Goal: Task Accomplishment & Management: Use online tool/utility

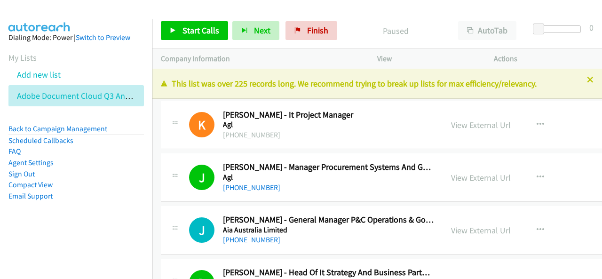
click at [194, 33] on span "Start Calls" at bounding box center [201, 30] width 37 height 11
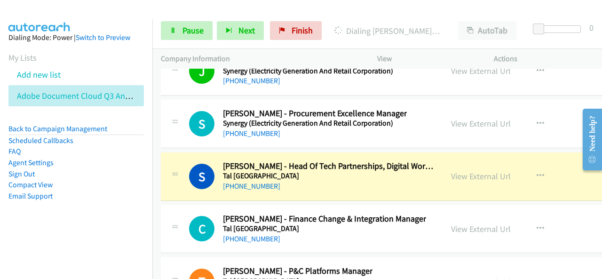
scroll to position [14207, 0]
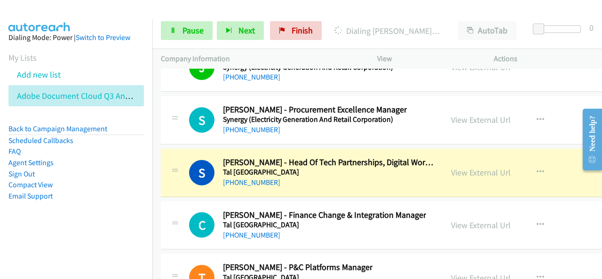
click at [354, 177] on div "[PHONE_NUMBER]" at bounding box center [328, 182] width 211 height 11
click at [489, 167] on link "View External Url" at bounding box center [481, 172] width 60 height 11
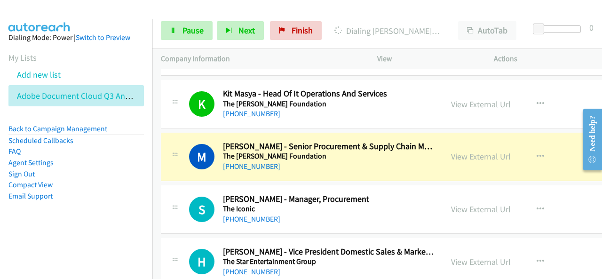
scroll to position [14442, 0]
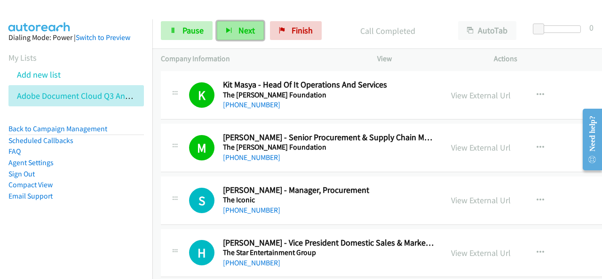
click at [243, 24] on button "Next" at bounding box center [240, 30] width 47 height 19
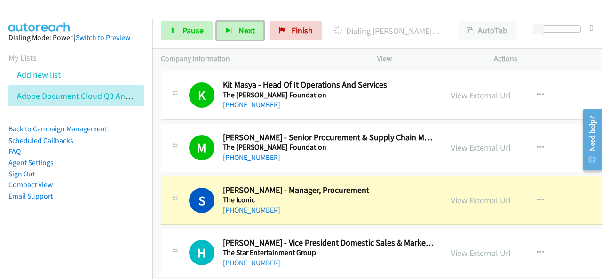
click at [485, 195] on link "View External Url" at bounding box center [481, 200] width 60 height 11
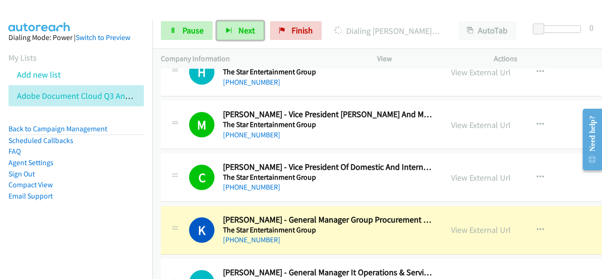
scroll to position [14677, 0]
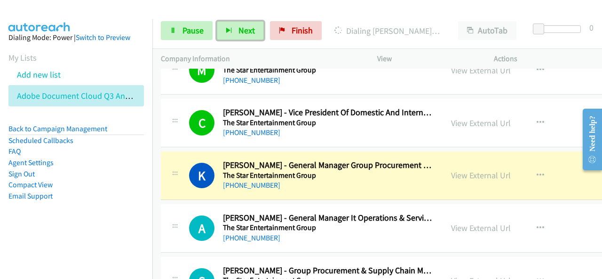
drag, startPoint x: 371, startPoint y: 146, endPoint x: 509, endPoint y: 143, distance: 138.4
click at [485, 170] on link "View External Url" at bounding box center [481, 175] width 60 height 11
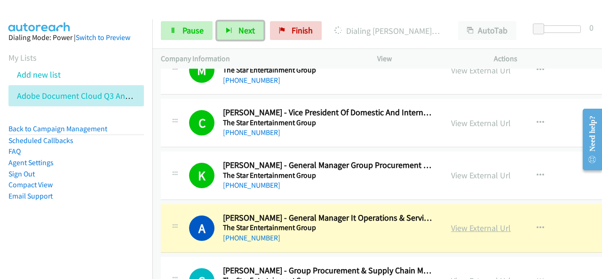
click at [481, 223] on link "View External Url" at bounding box center [481, 228] width 60 height 11
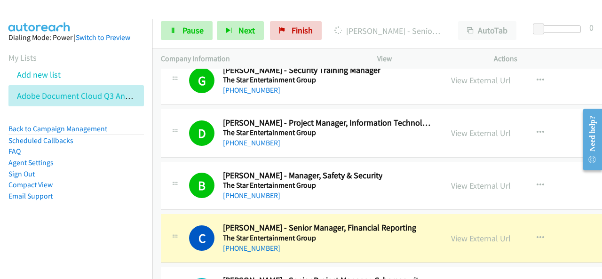
scroll to position [15100, 0]
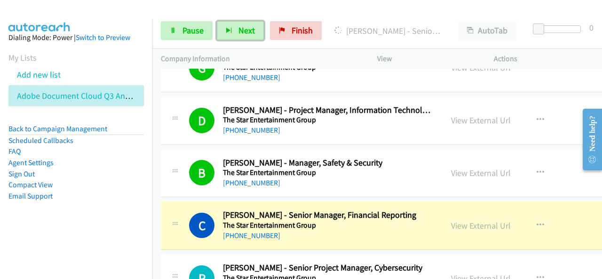
click at [340, 230] on div "[PHONE_NUMBER]" at bounding box center [319, 235] width 193 height 11
click at [469, 220] on link "View External Url" at bounding box center [481, 225] width 60 height 11
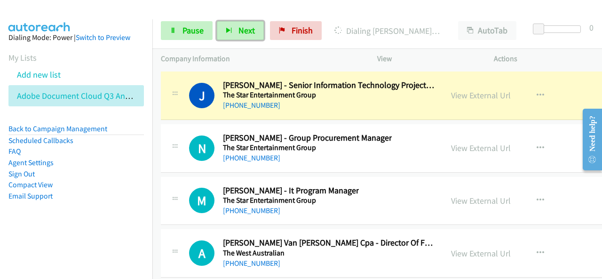
scroll to position [15289, 0]
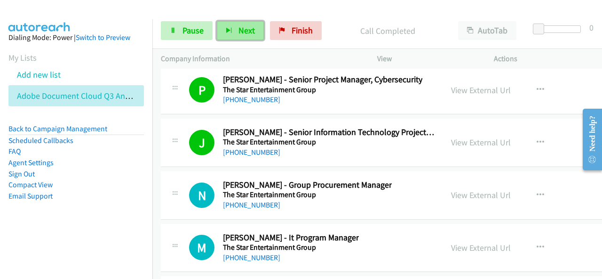
click at [225, 34] on button "Next" at bounding box center [240, 30] width 47 height 19
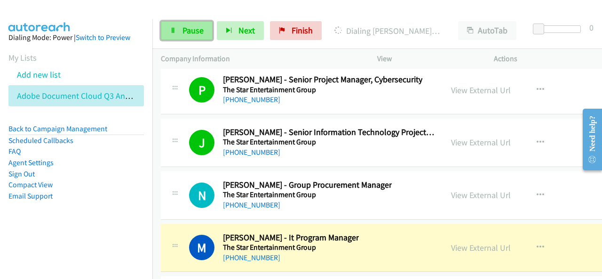
click at [192, 34] on span "Pause" at bounding box center [193, 30] width 21 height 11
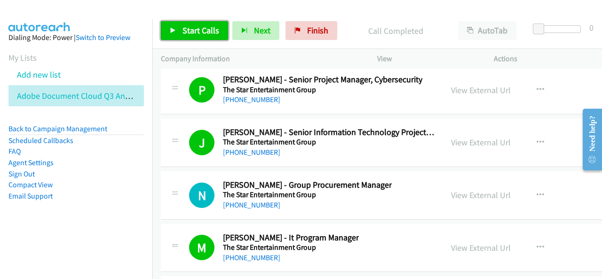
click at [201, 33] on span "Start Calls" at bounding box center [201, 30] width 37 height 11
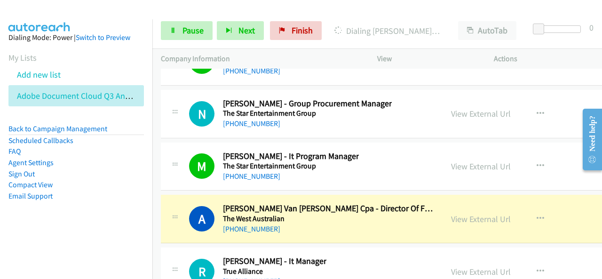
scroll to position [15383, 0]
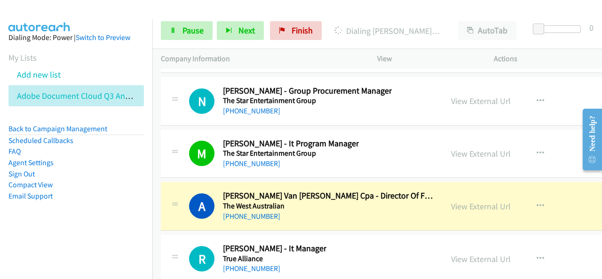
click at [355, 201] on h5 "The West Australian" at bounding box center [328, 205] width 211 height 9
click at [485, 201] on link "View External Url" at bounding box center [481, 206] width 60 height 11
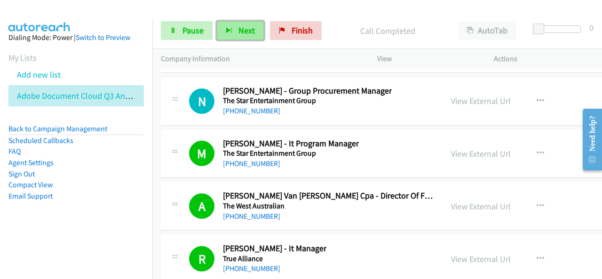
click at [231, 26] on button "Next" at bounding box center [240, 30] width 47 height 19
click at [246, 34] on span "Next" at bounding box center [247, 30] width 16 height 11
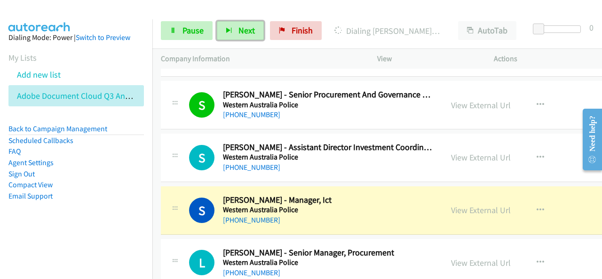
scroll to position [16135, 0]
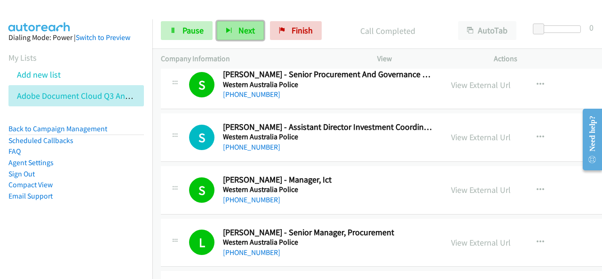
click at [233, 31] on button "Next" at bounding box center [240, 30] width 47 height 19
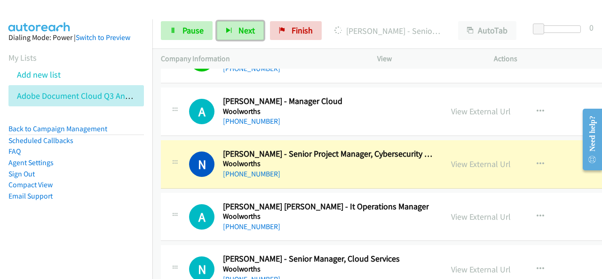
scroll to position [16418, 0]
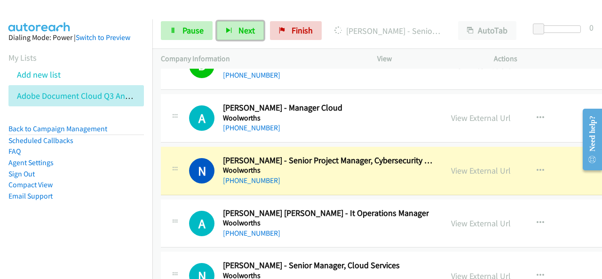
click at [376, 175] on div "[PHONE_NUMBER]" at bounding box center [328, 180] width 211 height 11
click at [488, 165] on link "View External Url" at bounding box center [481, 170] width 60 height 11
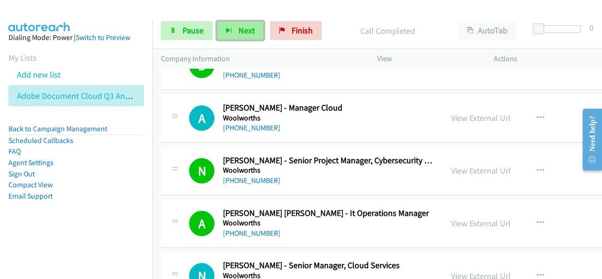
click at [257, 31] on button "Next" at bounding box center [240, 30] width 47 height 19
click at [253, 29] on span "Next" at bounding box center [247, 30] width 16 height 11
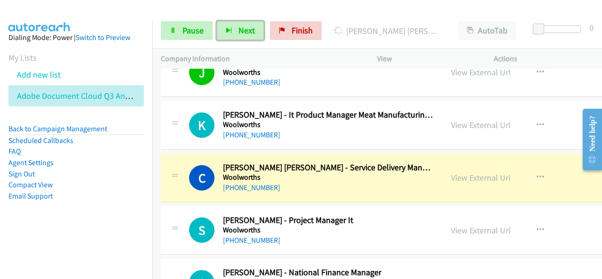
scroll to position [16747, 0]
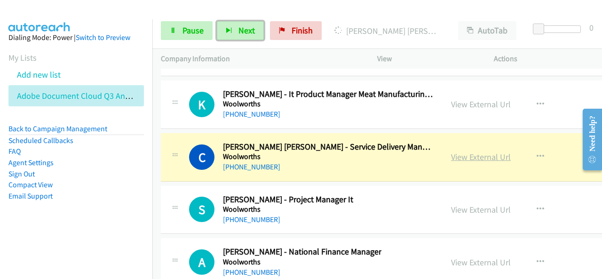
click at [491, 151] on link "View External Url" at bounding box center [481, 156] width 60 height 11
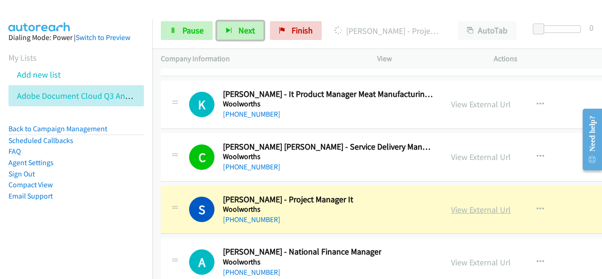
click at [485, 204] on link "View External Url" at bounding box center [481, 209] width 60 height 11
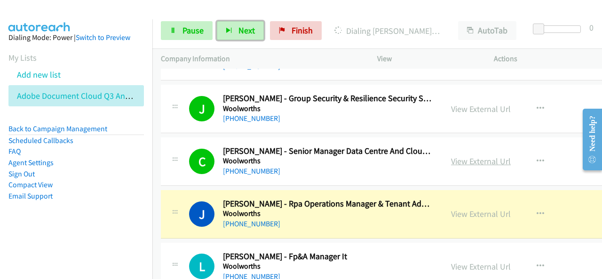
scroll to position [16982, 0]
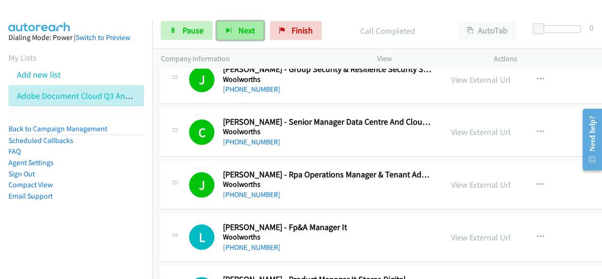
click at [250, 36] on button "Next" at bounding box center [240, 30] width 47 height 19
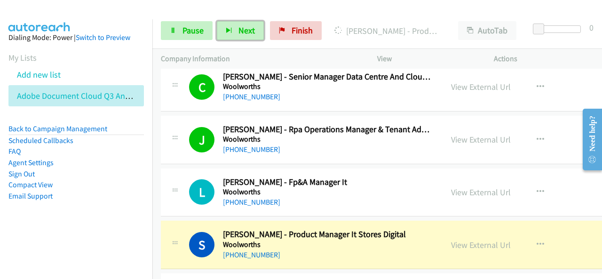
scroll to position [17076, 0]
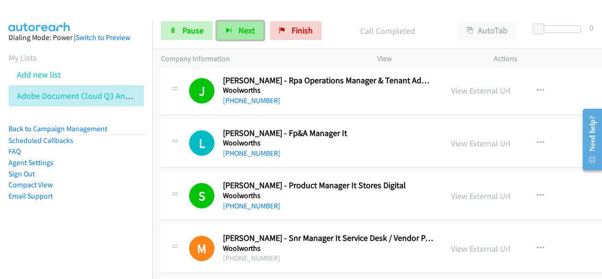
click at [245, 33] on span "Next" at bounding box center [247, 30] width 16 height 11
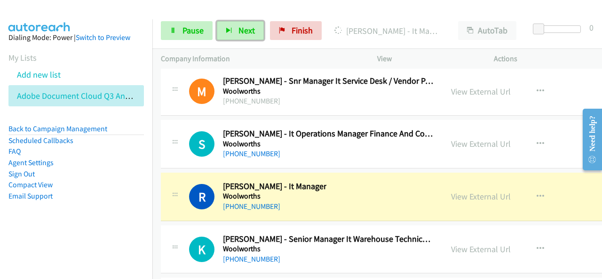
scroll to position [17264, 0]
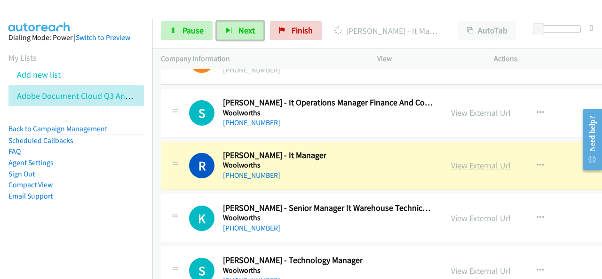
click at [481, 160] on link "View External Url" at bounding box center [481, 165] width 60 height 11
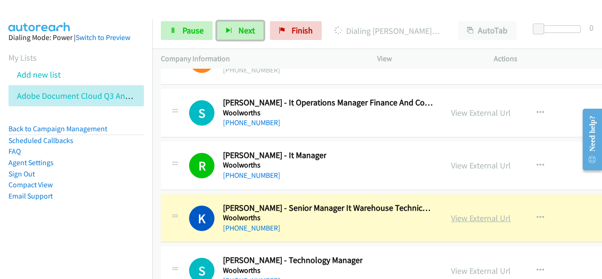
click at [473, 213] on link "View External Url" at bounding box center [481, 218] width 60 height 11
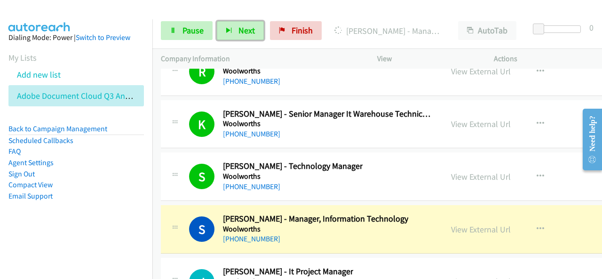
scroll to position [17405, 0]
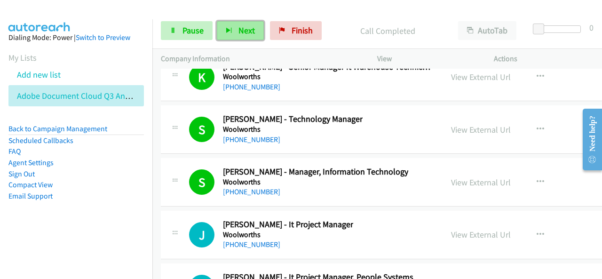
click at [247, 31] on span "Next" at bounding box center [247, 30] width 16 height 11
click at [245, 32] on span "Next" at bounding box center [247, 30] width 16 height 11
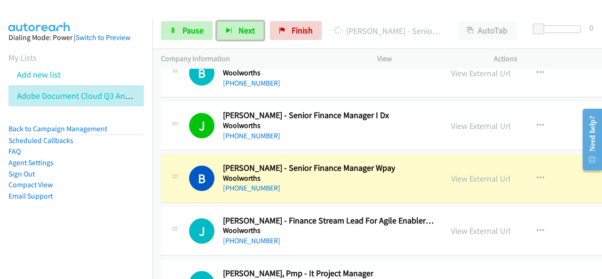
scroll to position [17735, 0]
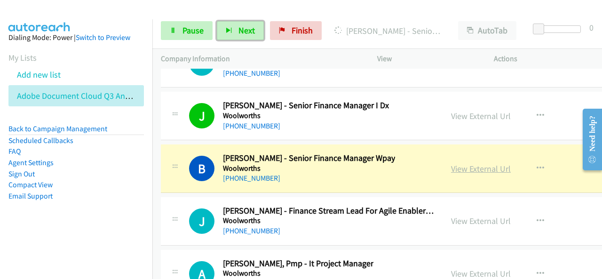
click at [500, 163] on link "View External Url" at bounding box center [481, 168] width 60 height 11
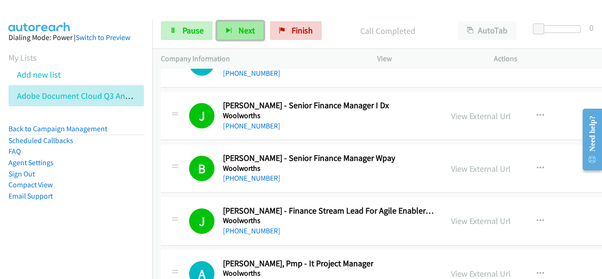
click at [254, 32] on button "Next" at bounding box center [240, 30] width 47 height 19
click at [253, 36] on button "Next" at bounding box center [240, 30] width 47 height 19
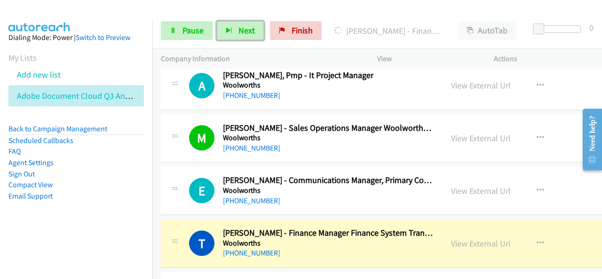
scroll to position [17970, 0]
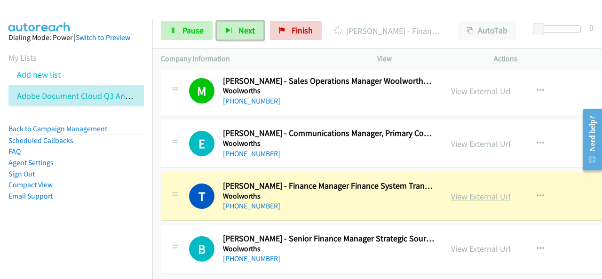
click at [485, 191] on link "View External Url" at bounding box center [481, 196] width 60 height 11
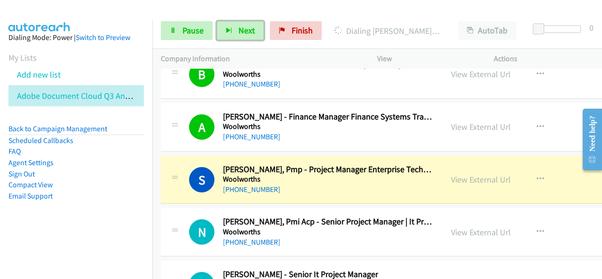
scroll to position [18158, 0]
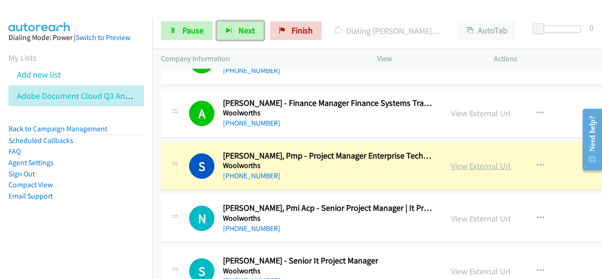
click at [480, 160] on link "View External Url" at bounding box center [481, 165] width 60 height 11
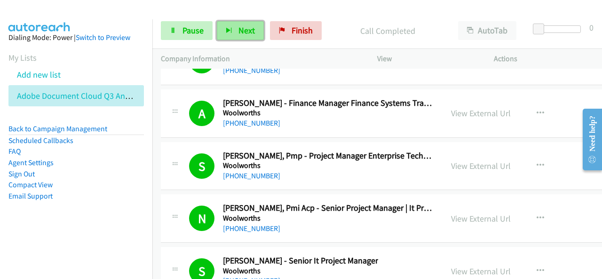
click at [240, 31] on span "Next" at bounding box center [247, 30] width 16 height 11
click at [232, 32] on button "Next" at bounding box center [240, 30] width 47 height 19
click at [251, 33] on span "Next" at bounding box center [247, 30] width 16 height 11
drag, startPoint x: 256, startPoint y: 27, endPoint x: 244, endPoint y: 28, distance: 12.2
click at [254, 28] on button "Next" at bounding box center [240, 30] width 47 height 19
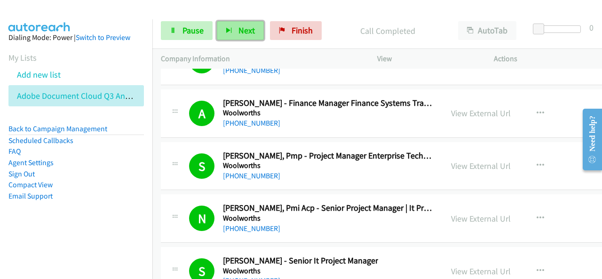
click at [239, 30] on span "Next" at bounding box center [247, 30] width 16 height 11
click at [130, 141] on li "Scheduled Callbacks" at bounding box center [75, 140] width 135 height 11
click at [244, 35] on span "Next" at bounding box center [247, 30] width 16 height 11
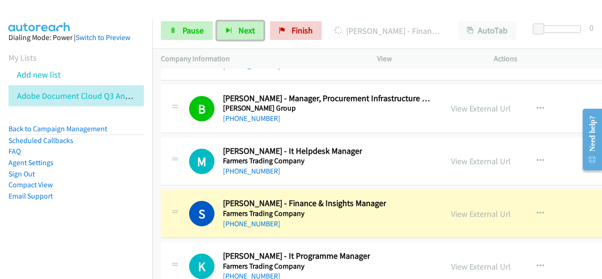
scroll to position [19005, 0]
click at [498, 208] on link "View External Url" at bounding box center [481, 213] width 60 height 11
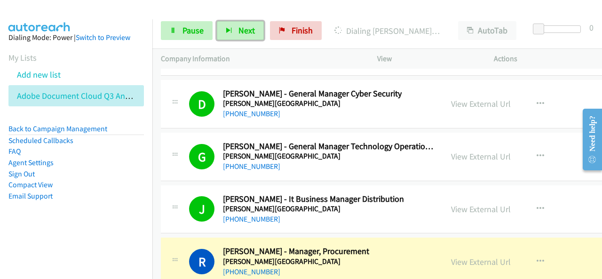
scroll to position [19381, 0]
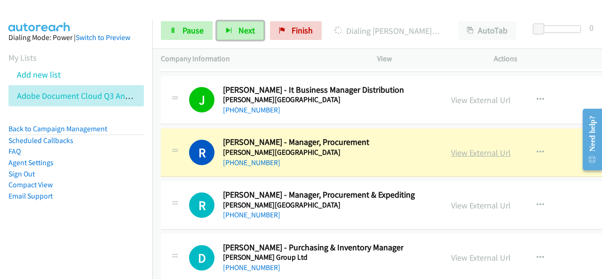
click at [495, 147] on link "View External Url" at bounding box center [481, 152] width 60 height 11
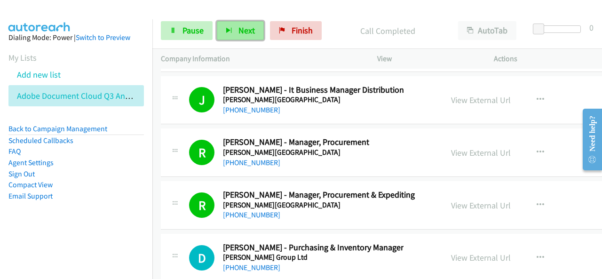
click at [258, 29] on button "Next" at bounding box center [240, 30] width 47 height 19
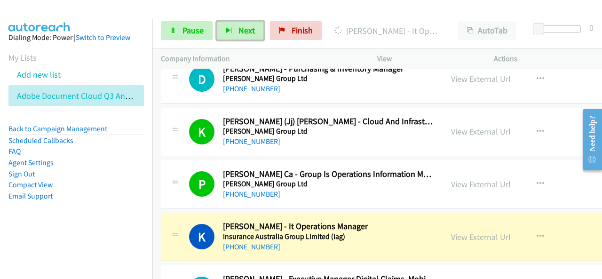
scroll to position [19569, 0]
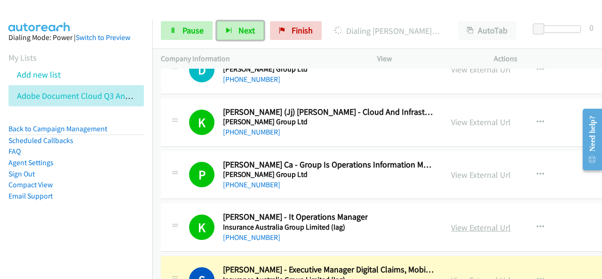
click at [480, 222] on link "View External Url" at bounding box center [481, 227] width 60 height 11
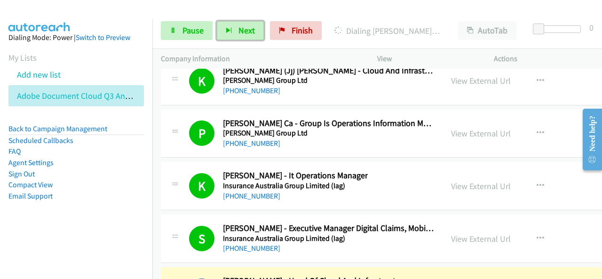
scroll to position [19663, 0]
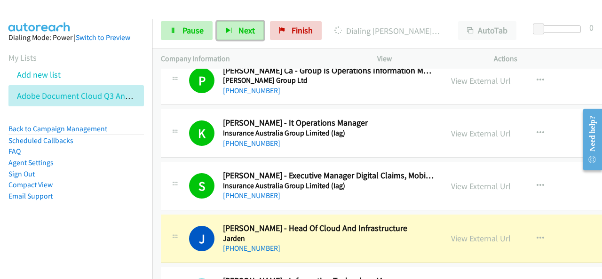
drag, startPoint x: 340, startPoint y: 185, endPoint x: 355, endPoint y: 184, distance: 15.1
click at [340, 243] on div "[PHONE_NUMBER]" at bounding box center [315, 248] width 184 height 11
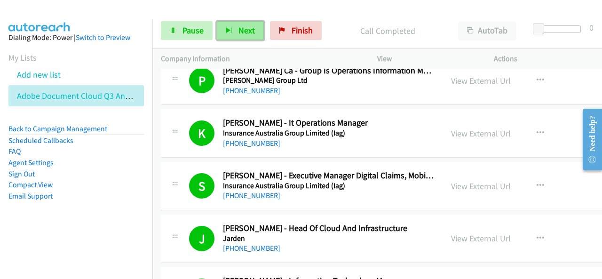
click at [250, 32] on span "Next" at bounding box center [247, 30] width 16 height 11
click at [242, 33] on span "Next" at bounding box center [247, 30] width 16 height 11
click at [239, 34] on span "Next" at bounding box center [247, 30] width 16 height 11
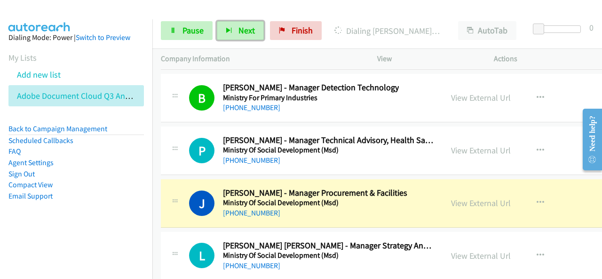
scroll to position [20087, 0]
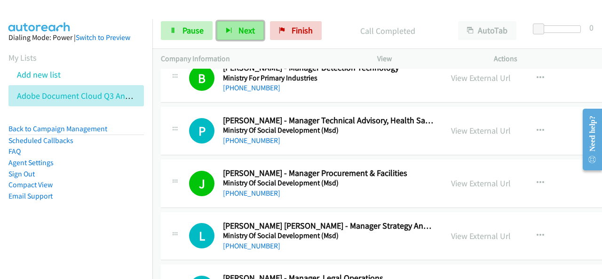
click at [246, 31] on span "Next" at bounding box center [247, 30] width 16 height 11
click at [242, 34] on span "Next" at bounding box center [247, 30] width 16 height 11
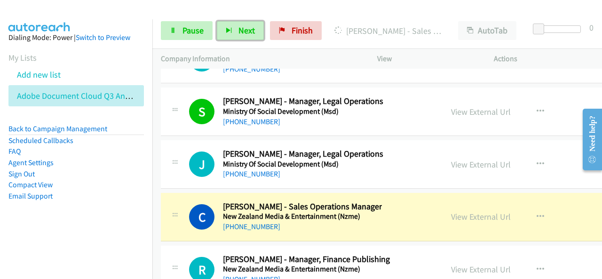
scroll to position [20275, 0]
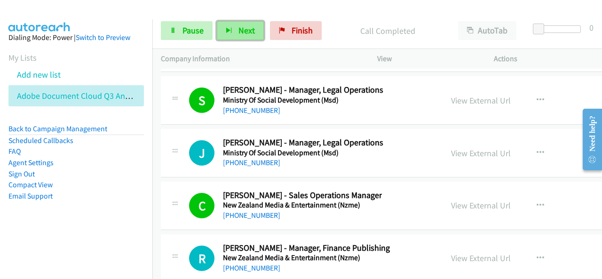
click at [241, 30] on span "Next" at bounding box center [247, 30] width 16 height 11
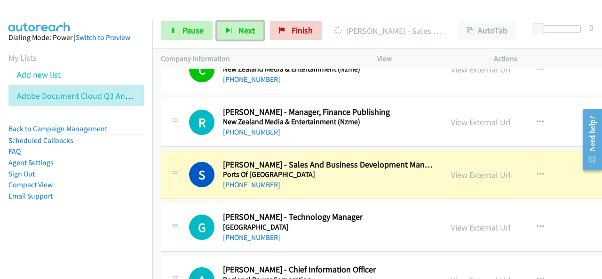
scroll to position [20416, 0]
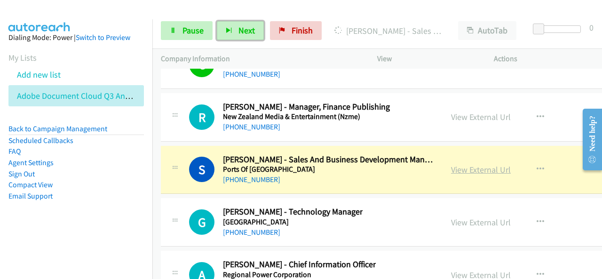
click at [463, 164] on link "View External Url" at bounding box center [481, 169] width 60 height 11
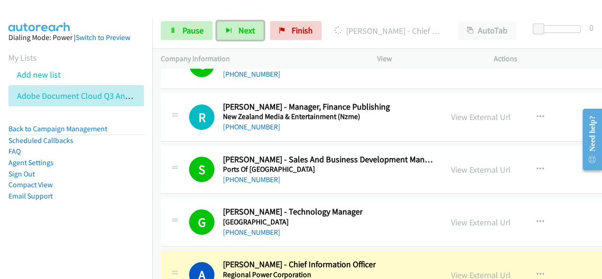
scroll to position [20463, 0]
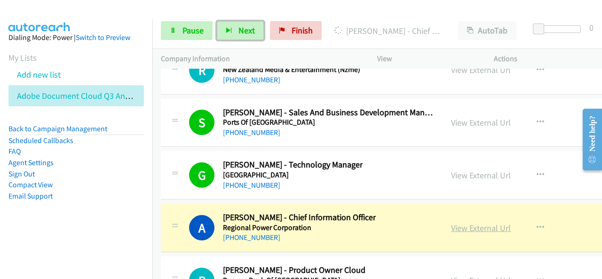
click at [475, 223] on link "View External Url" at bounding box center [481, 228] width 60 height 11
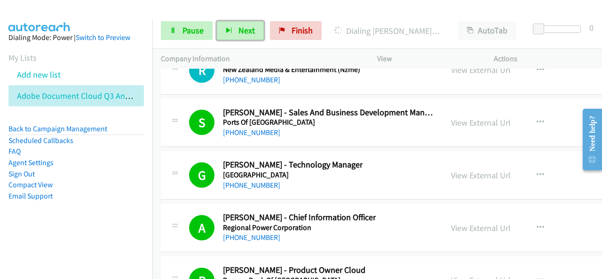
scroll to position [20510, 0]
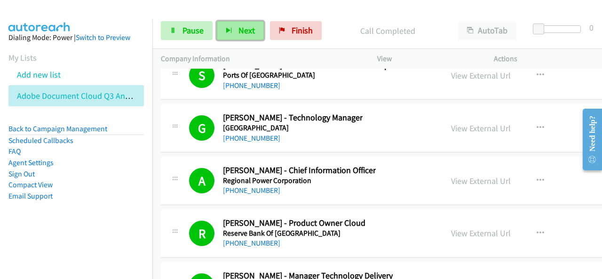
click at [248, 29] on span "Next" at bounding box center [247, 30] width 16 height 11
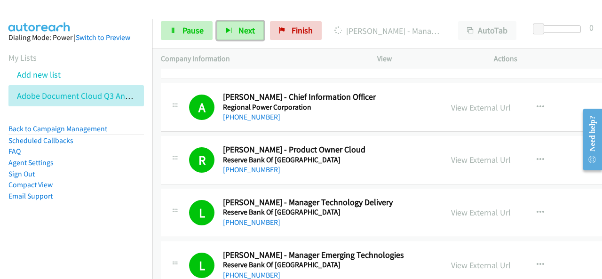
scroll to position [20698, 0]
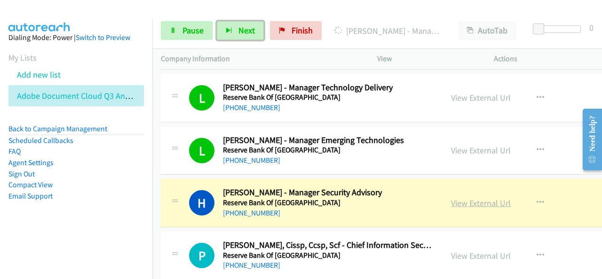
drag, startPoint x: 363, startPoint y: 143, endPoint x: 495, endPoint y: 142, distance: 132.2
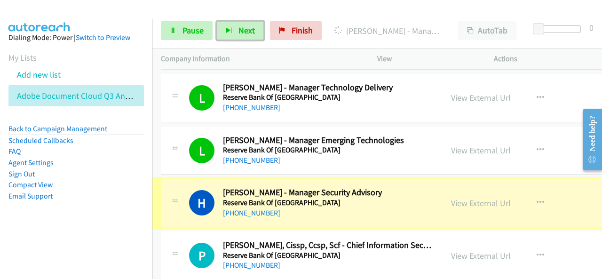
click at [495, 198] on link "View External Url" at bounding box center [481, 203] width 60 height 11
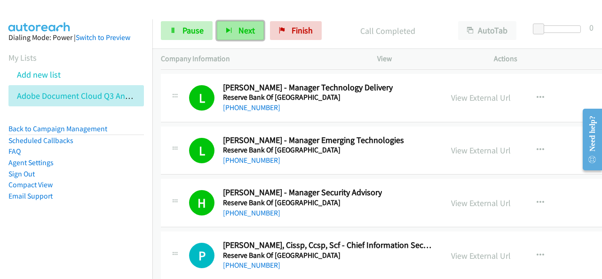
click at [239, 29] on span "Next" at bounding box center [247, 30] width 16 height 11
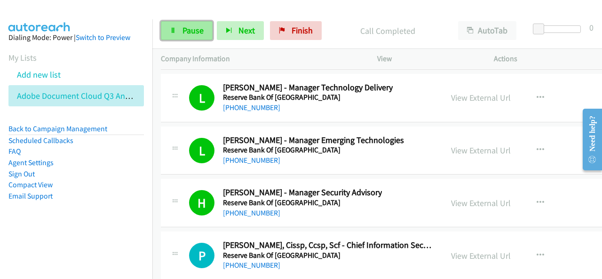
click at [199, 31] on span "Pause" at bounding box center [193, 30] width 21 height 11
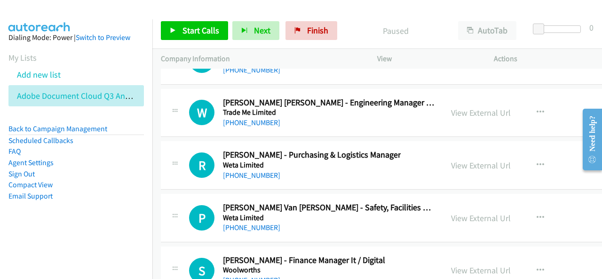
scroll to position [21909, 0]
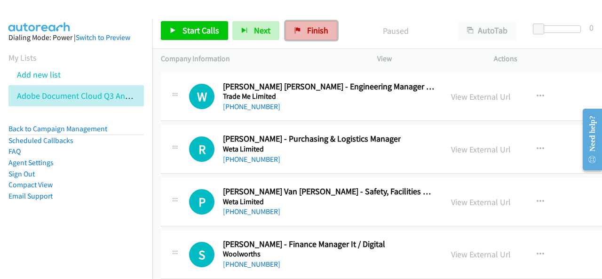
click at [300, 36] on link "Finish" at bounding box center [312, 30] width 52 height 19
